Goal: Information Seeking & Learning: Learn about a topic

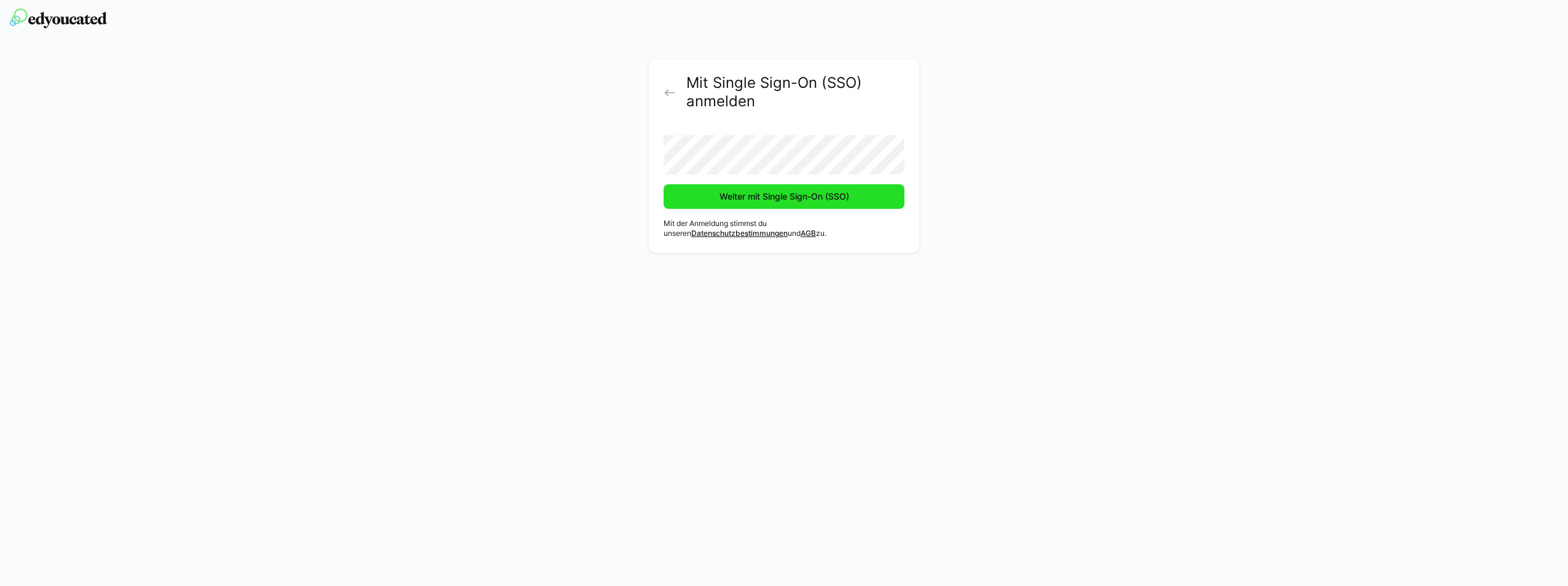
click at [797, 195] on span "Weiter mit Single Sign-On (SSO)" at bounding box center [784, 196] width 133 height 12
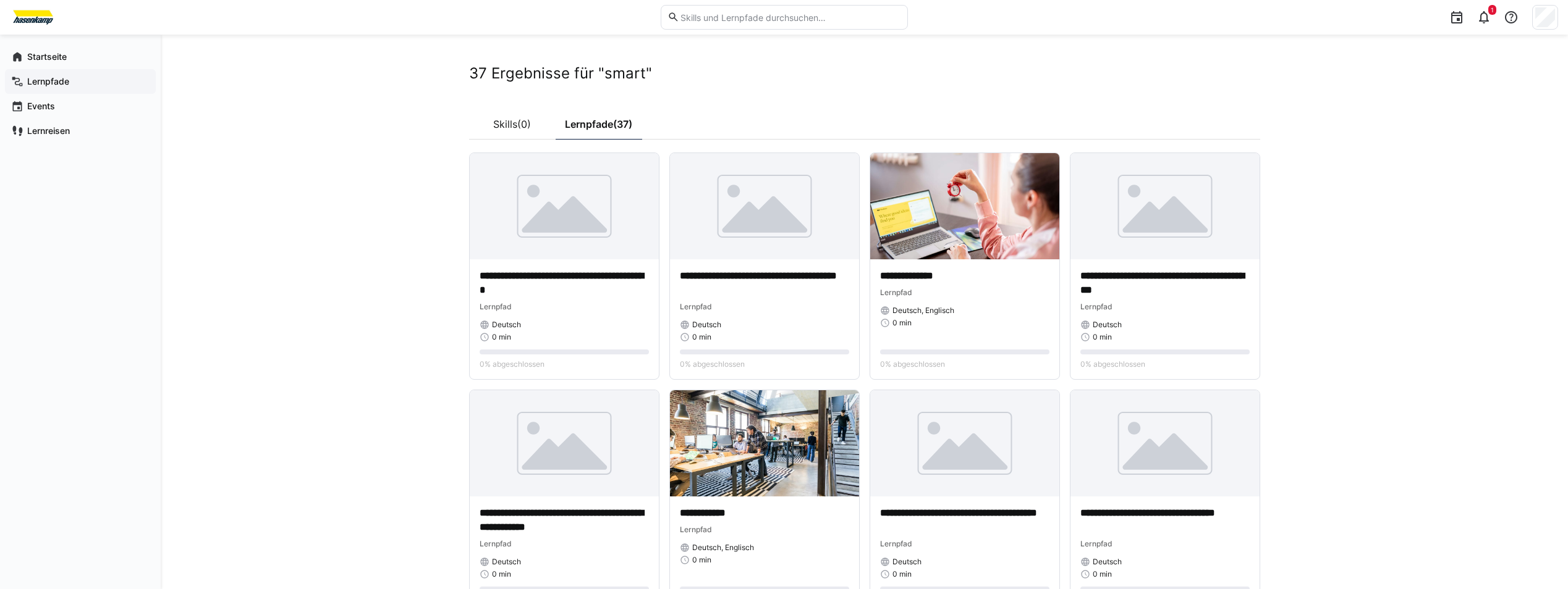
click at [50, 87] on span "Lernpfade" at bounding box center [87, 81] width 124 height 12
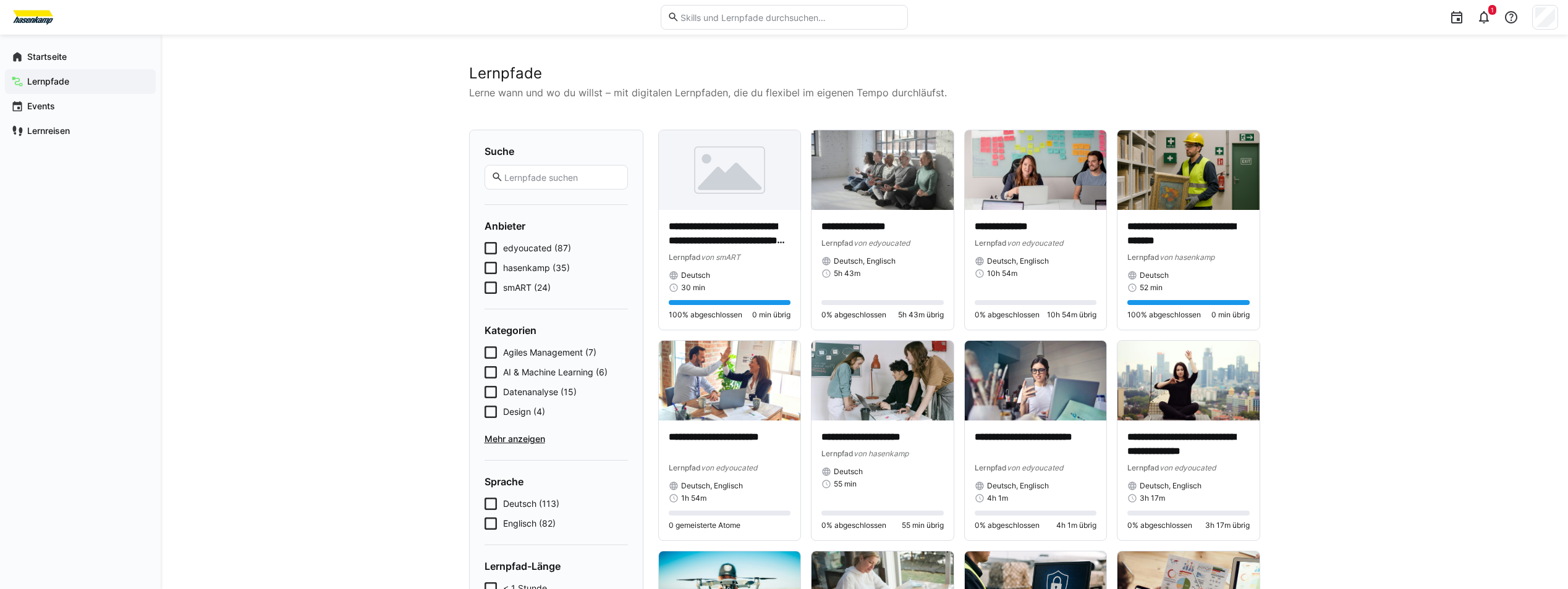
click at [491, 290] on icon at bounding box center [490, 287] width 12 height 12
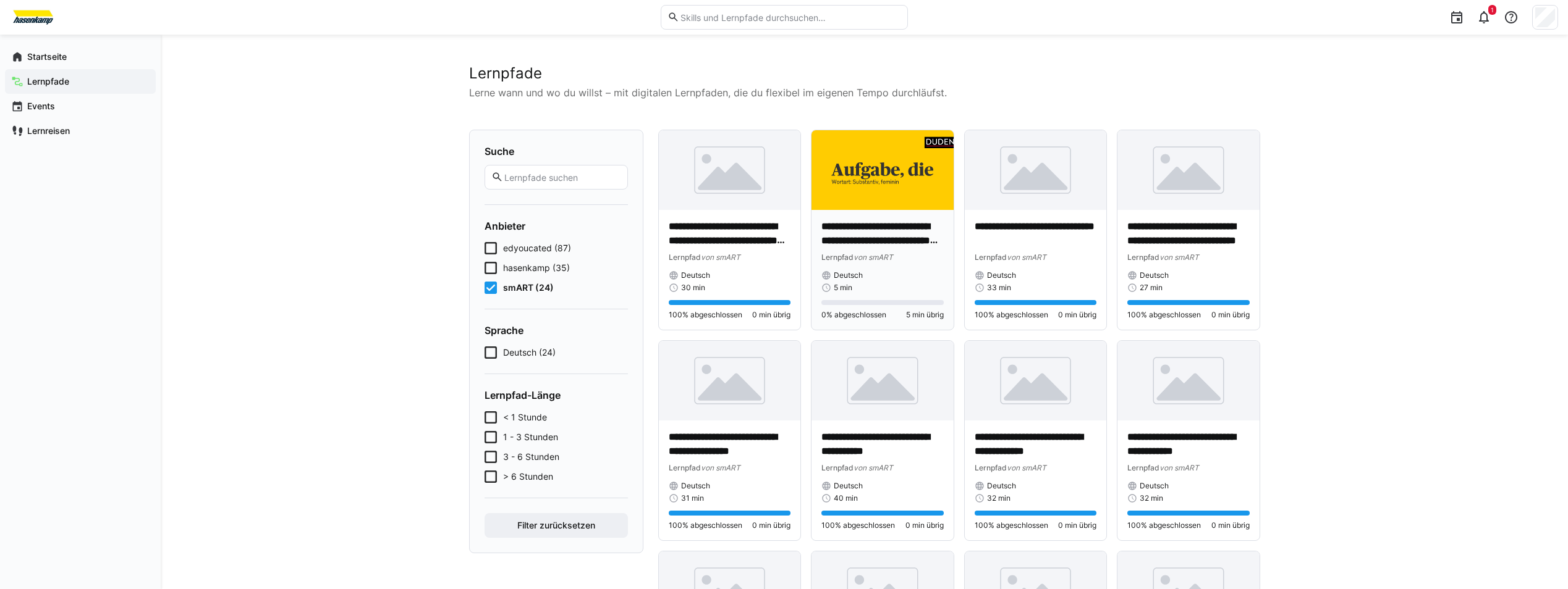
scroll to position [105, 0]
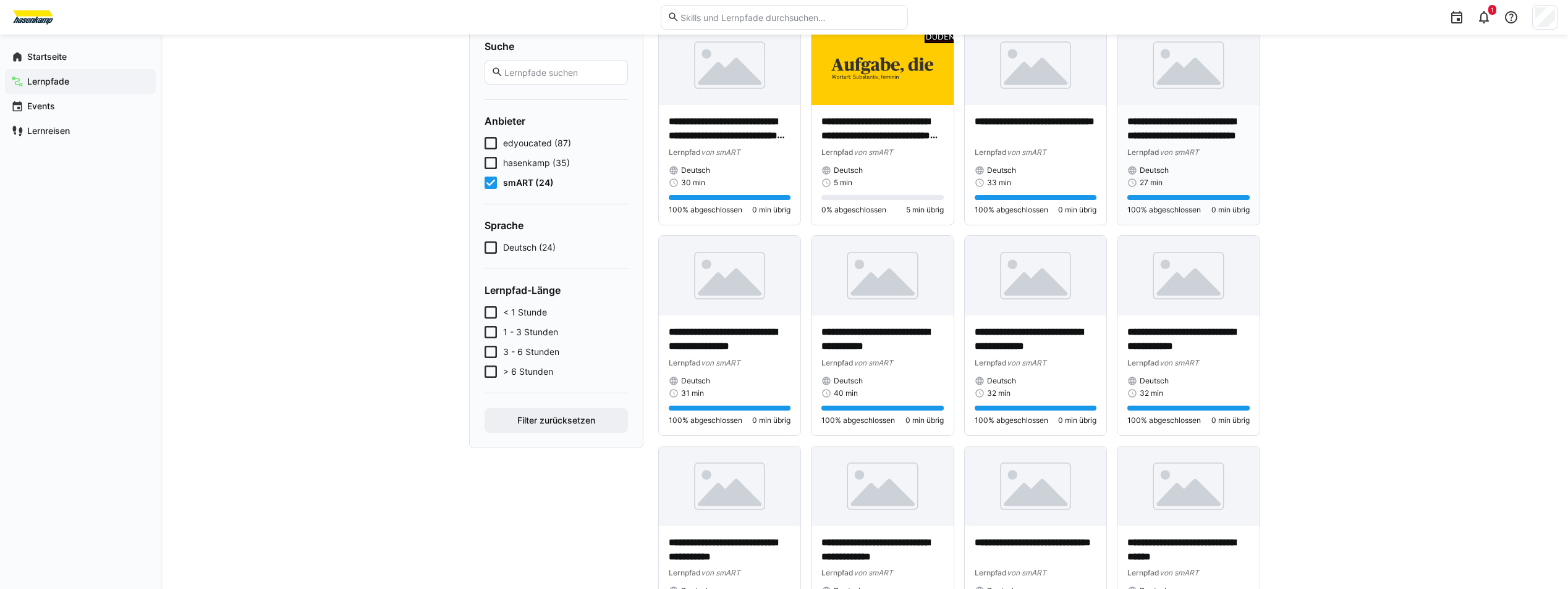
click at [1188, 72] on img at bounding box center [1188, 65] width 142 height 80
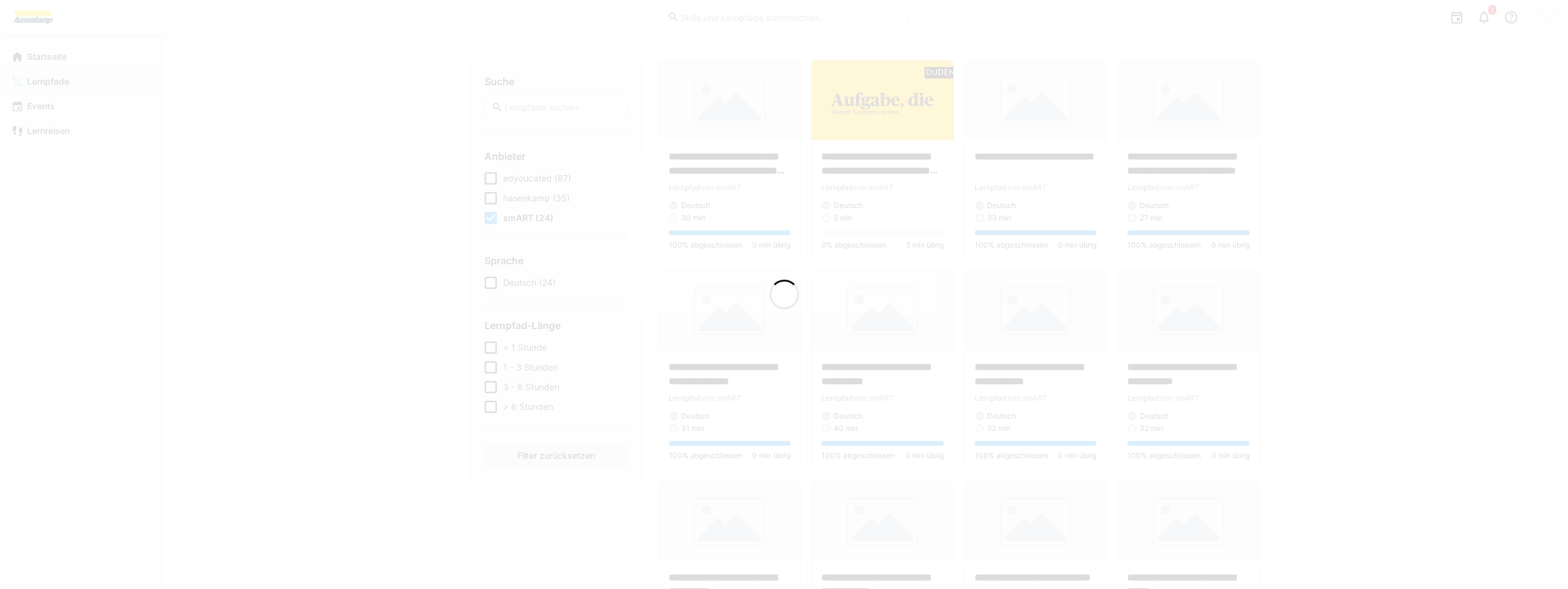
scroll to position [140, 0]
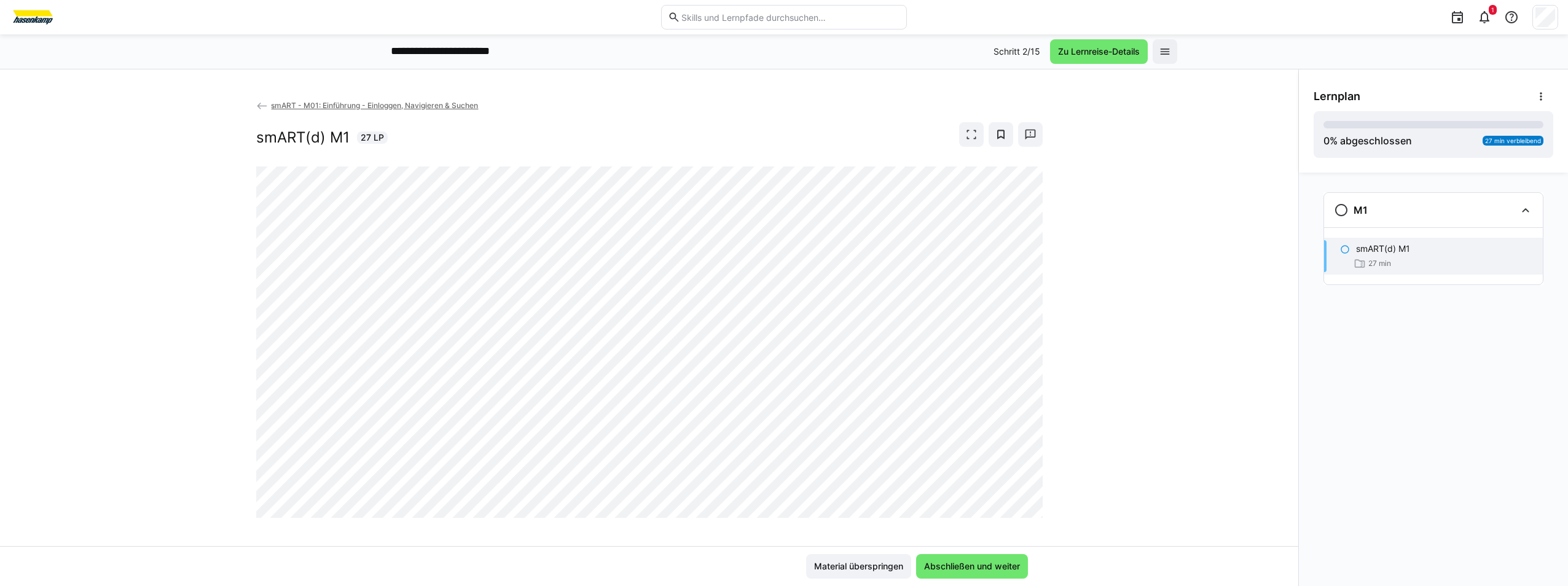
scroll to position [11, 0]
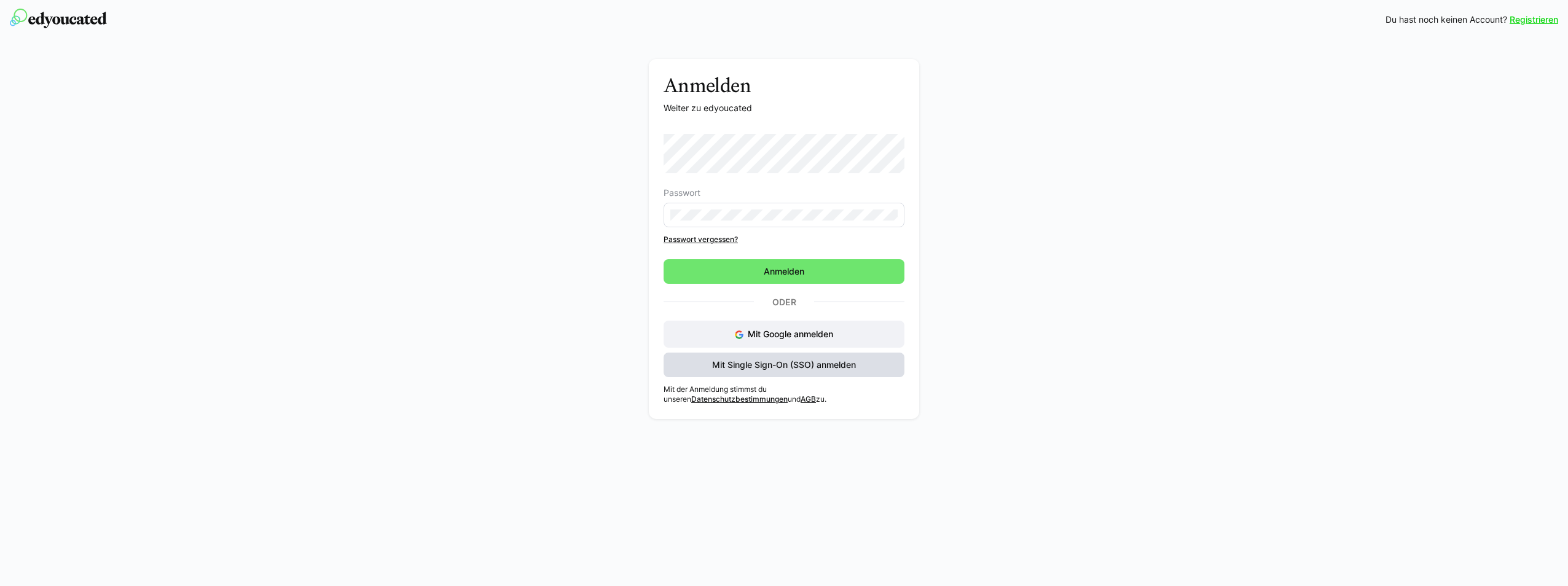
click at [737, 359] on span "Mit Single Sign-On (SSO) anmelden" at bounding box center [784, 365] width 148 height 12
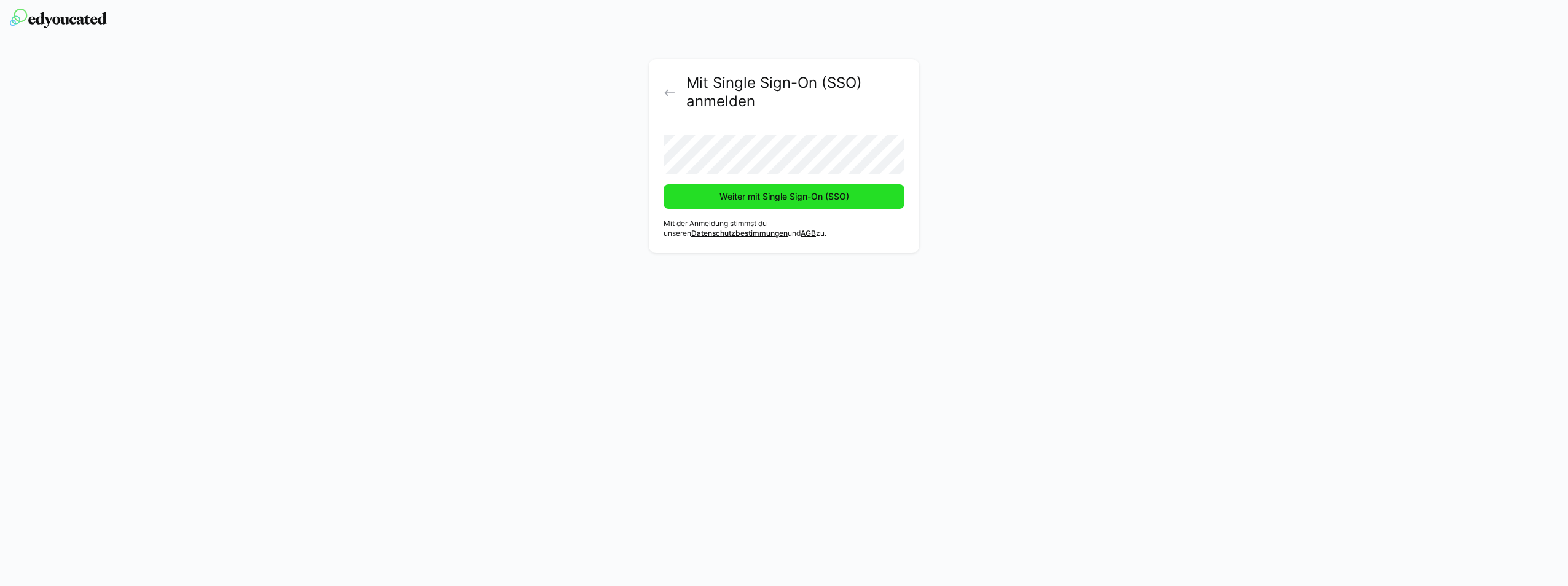
click at [762, 198] on span "Weiter mit Single Sign-On (SSO)" at bounding box center [784, 196] width 133 height 12
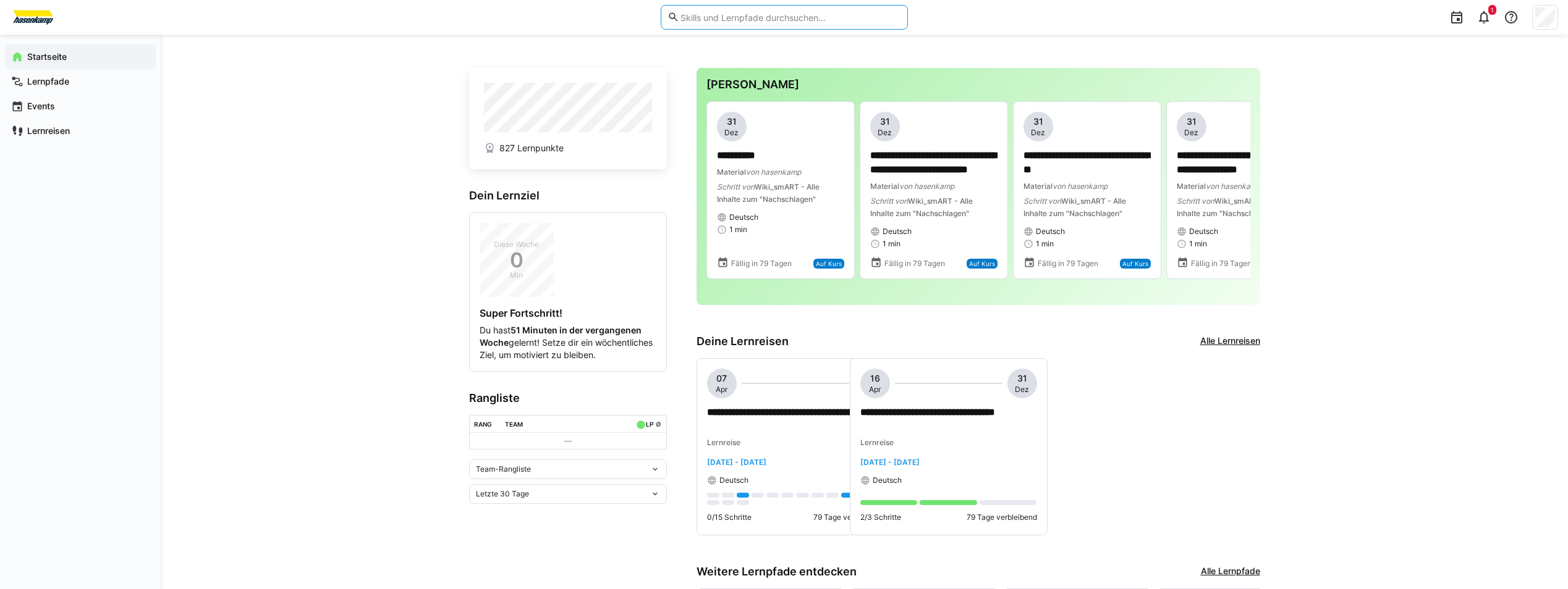
click at [745, 16] on input "text" at bounding box center [789, 17] width 221 height 11
type input "b"
type input "kiste"
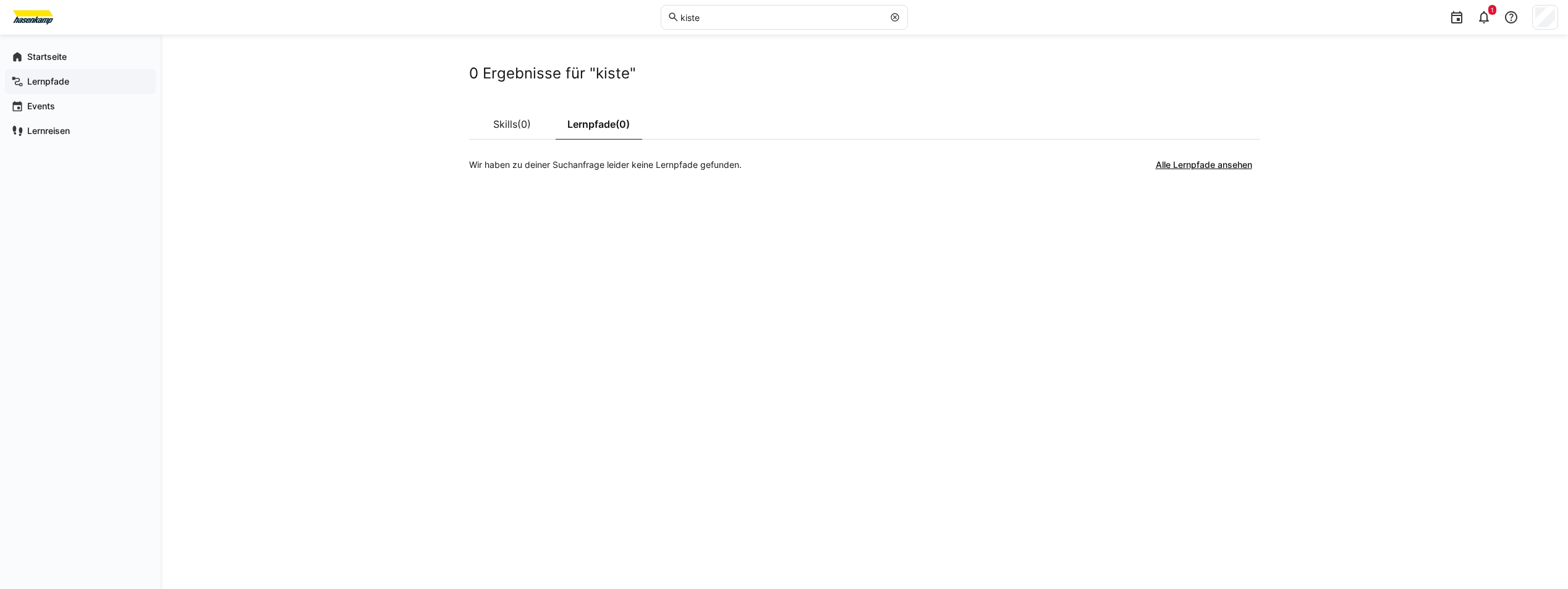
click at [0, 0] on app-navigation-label "Lernpfade" at bounding box center [0, 0] width 0 height 0
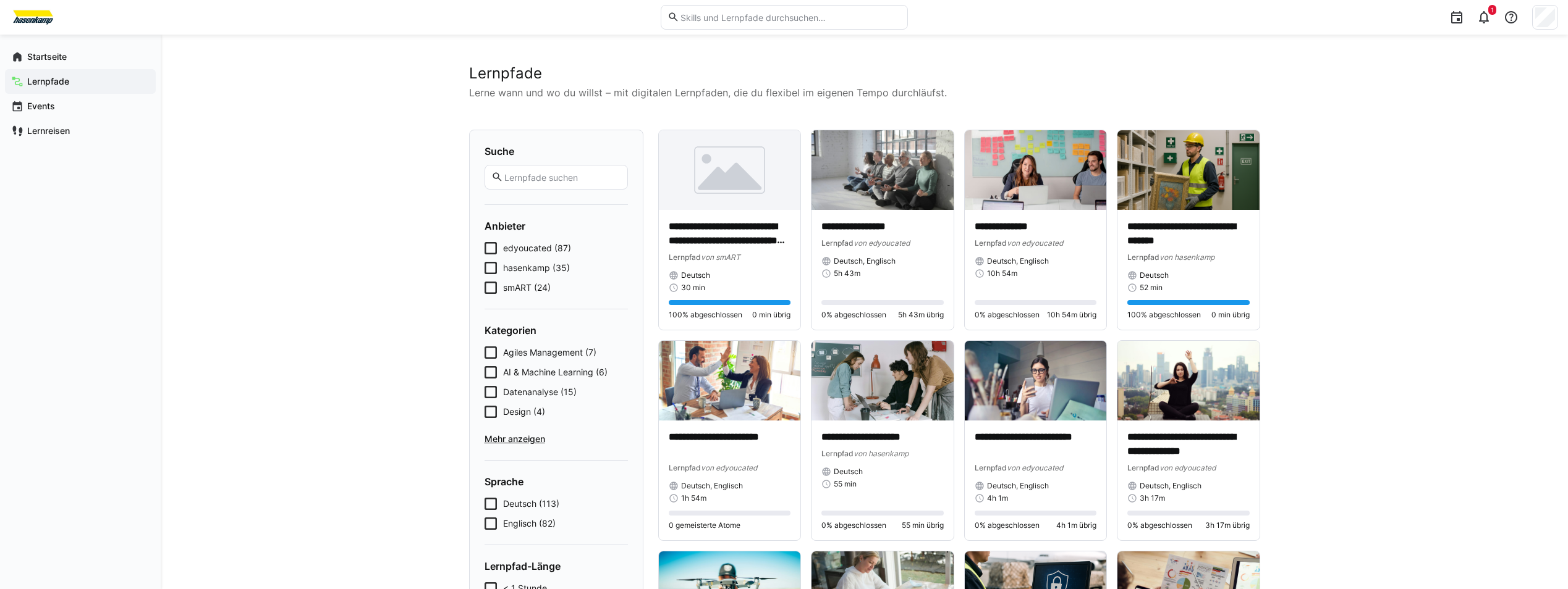
click at [491, 282] on icon at bounding box center [490, 287] width 12 height 12
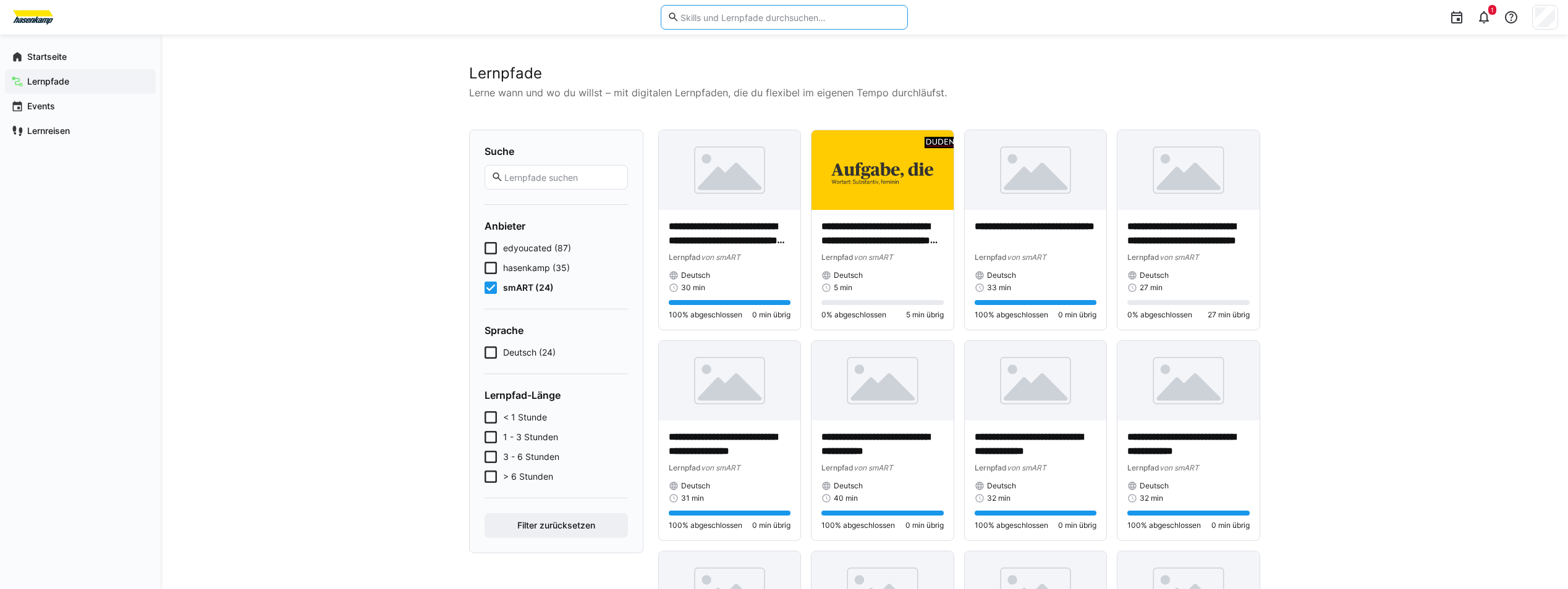
click at [773, 19] on input "text" at bounding box center [789, 17] width 221 height 11
type input "kiste"
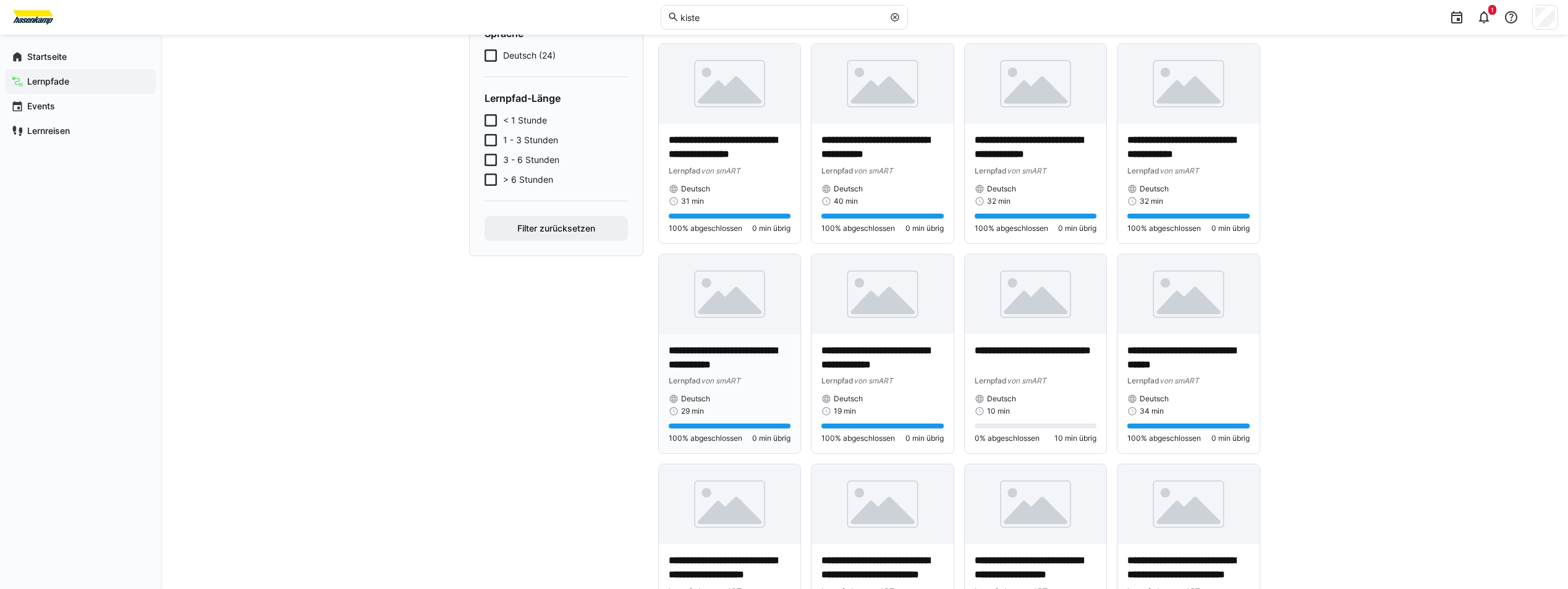
scroll to position [293, 0]
